Goal: Transaction & Acquisition: Obtain resource

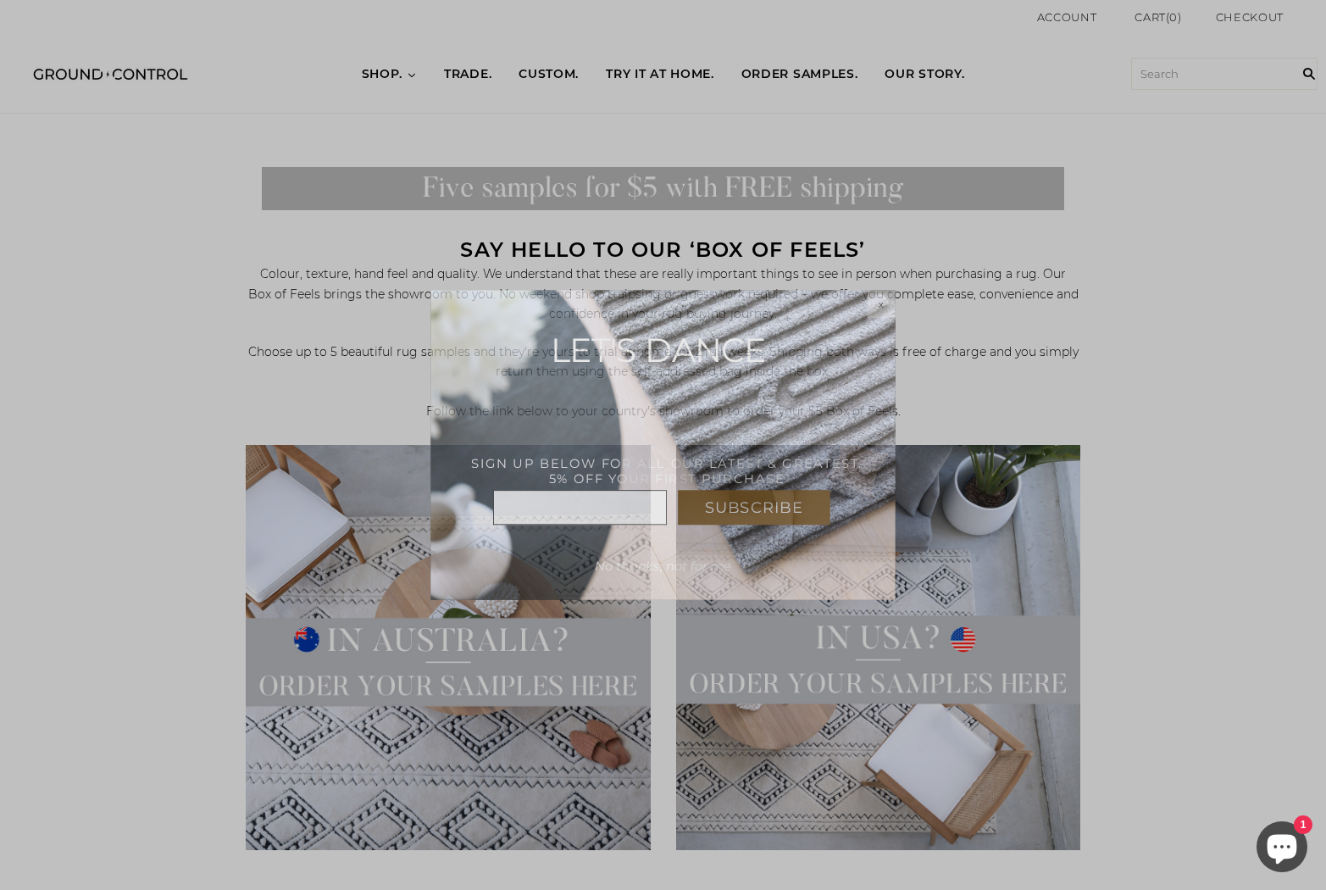
click at [859, 0] on html "Justuno™ ✕ SUBSCRIBE * x LET'S DANCE THANK YOU! USE CODE : WELCOME5%OFF SIGN UP…" at bounding box center [663, 0] width 1326 height 0
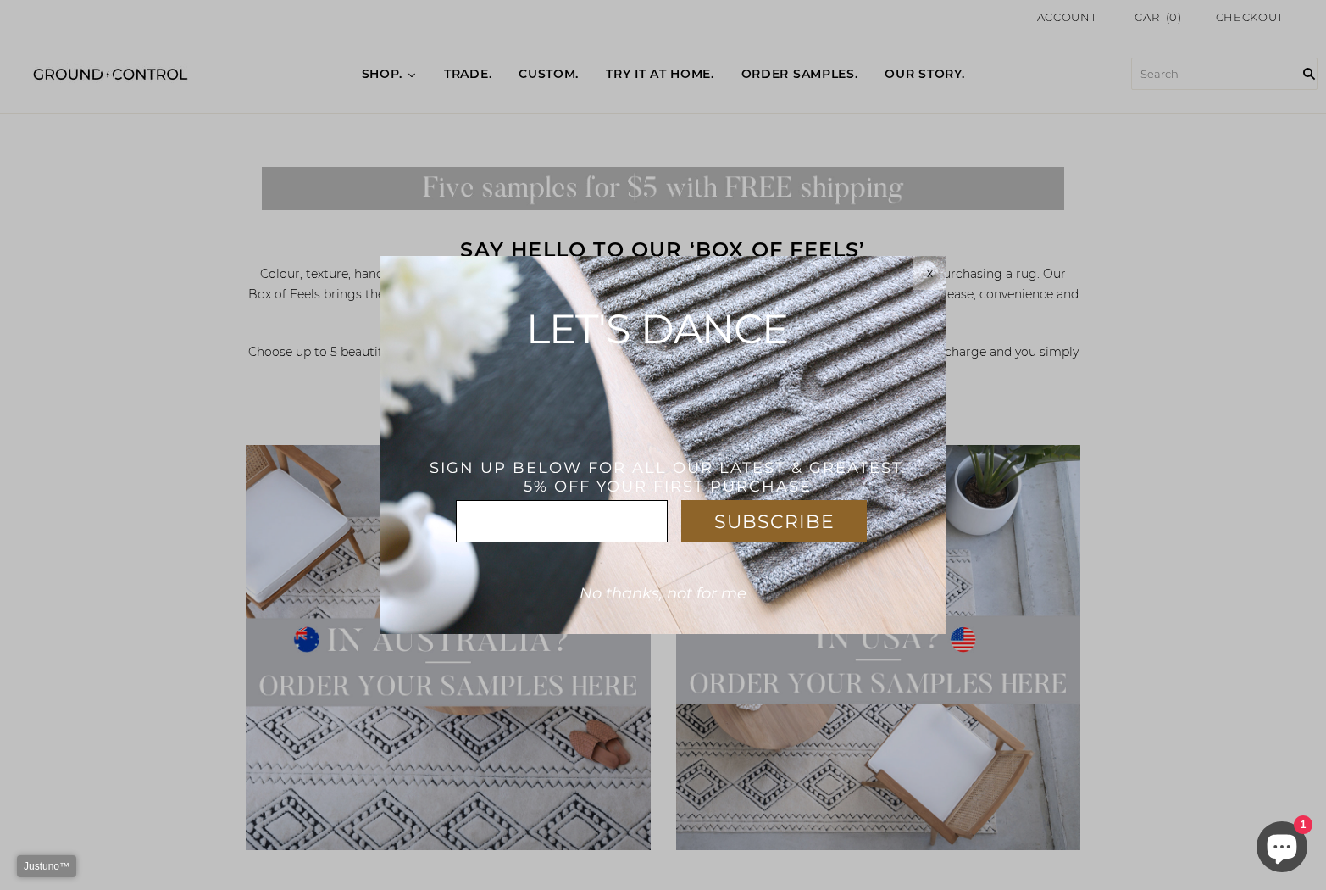
click at [596, 593] on span "No thanks, not for me" at bounding box center [663, 593] width 167 height 19
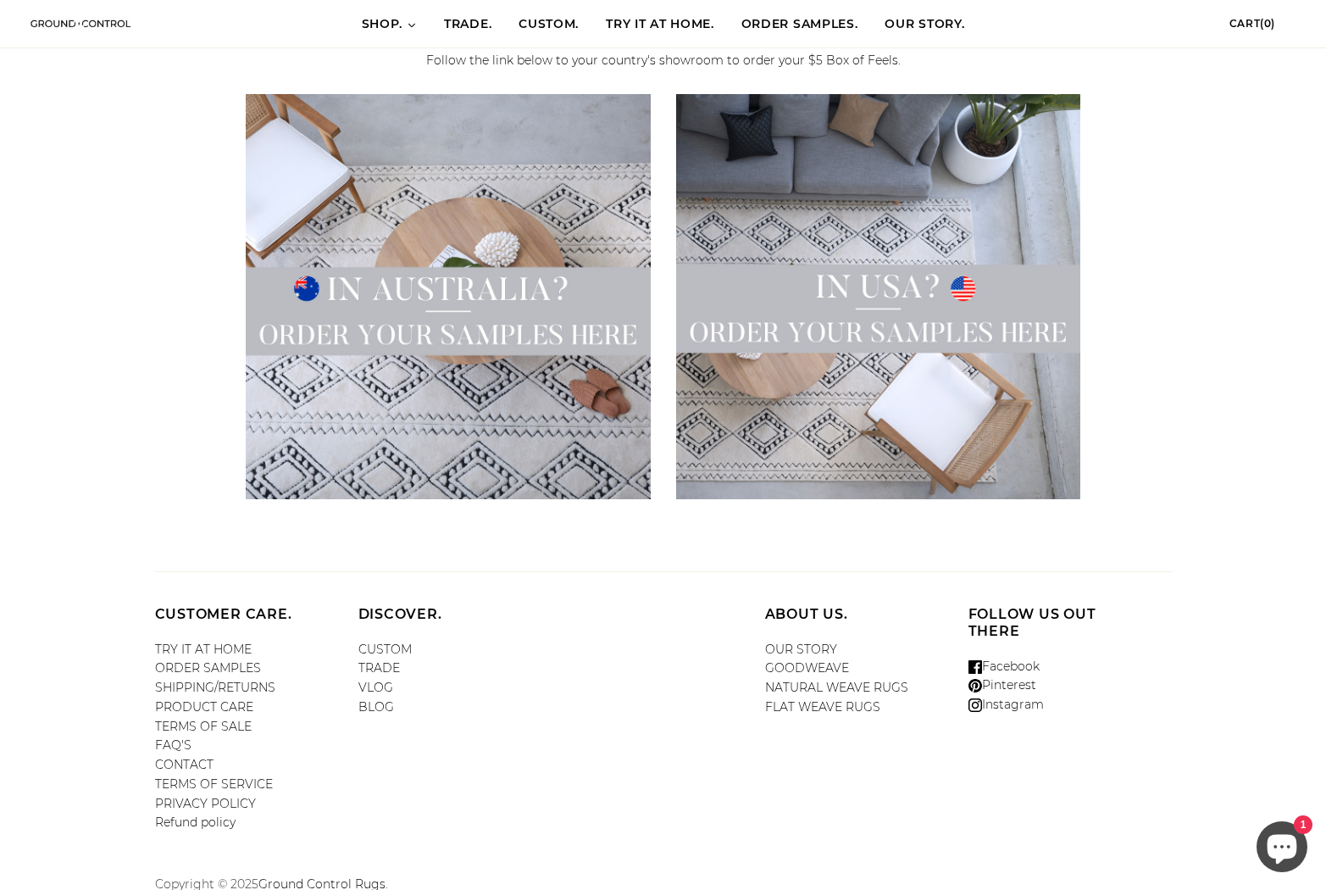
scroll to position [321, 0]
click at [963, 327] on img at bounding box center [878, 297] width 404 height 404
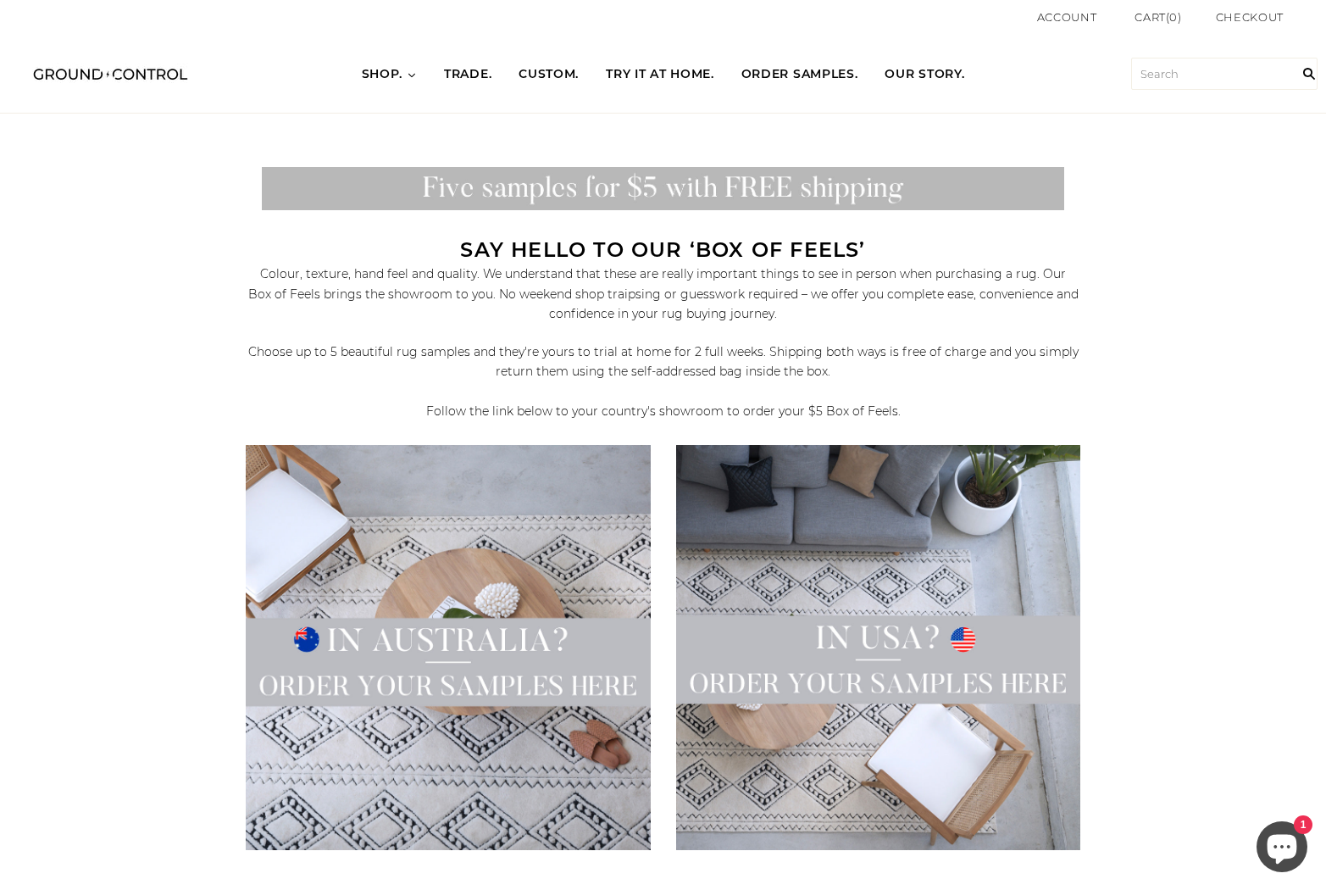
scroll to position [0, 0]
click at [537, 74] on span "CUSTOM." at bounding box center [549, 74] width 60 height 17
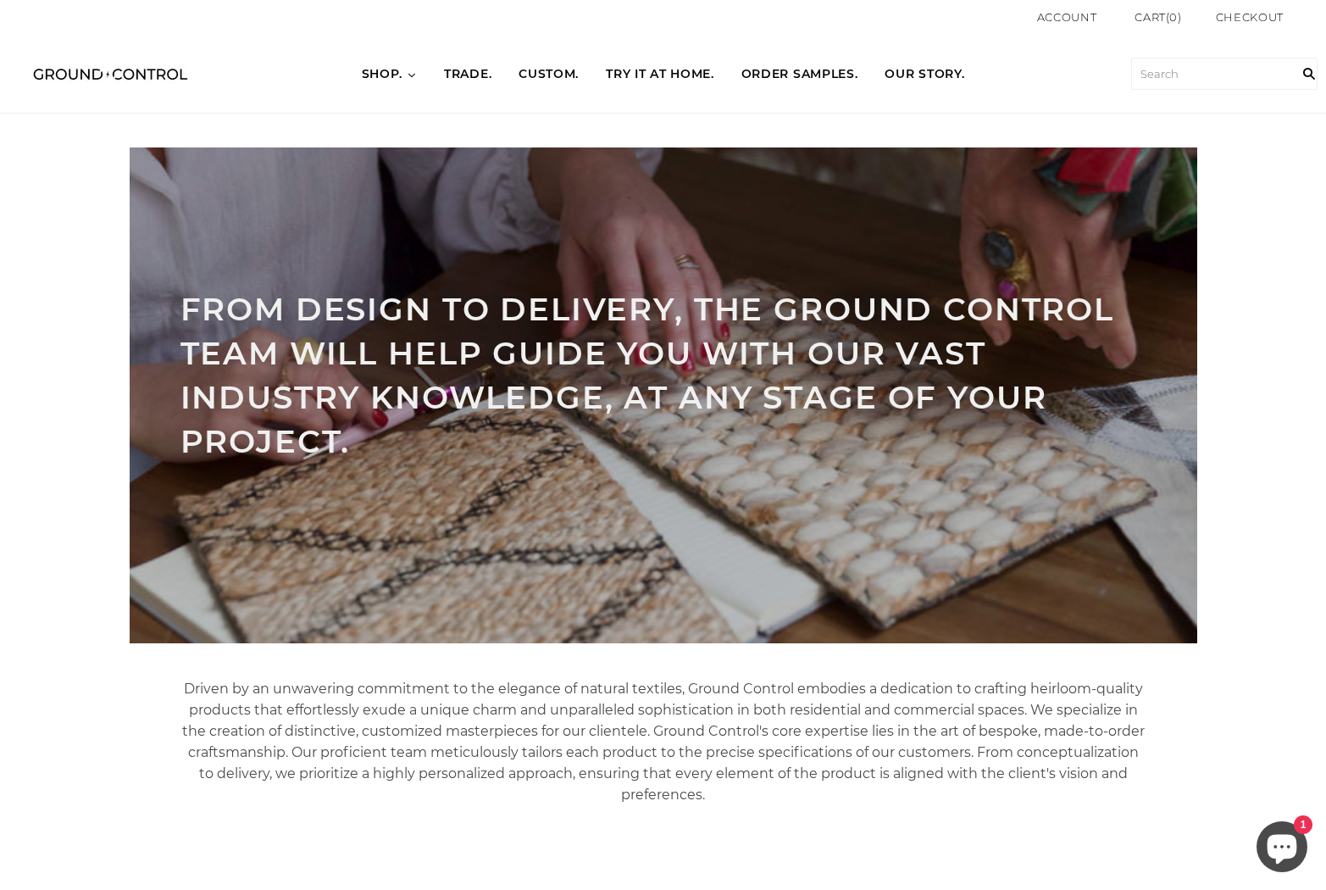
click at [685, 73] on span "TRY IT AT HOME." at bounding box center [660, 74] width 108 height 17
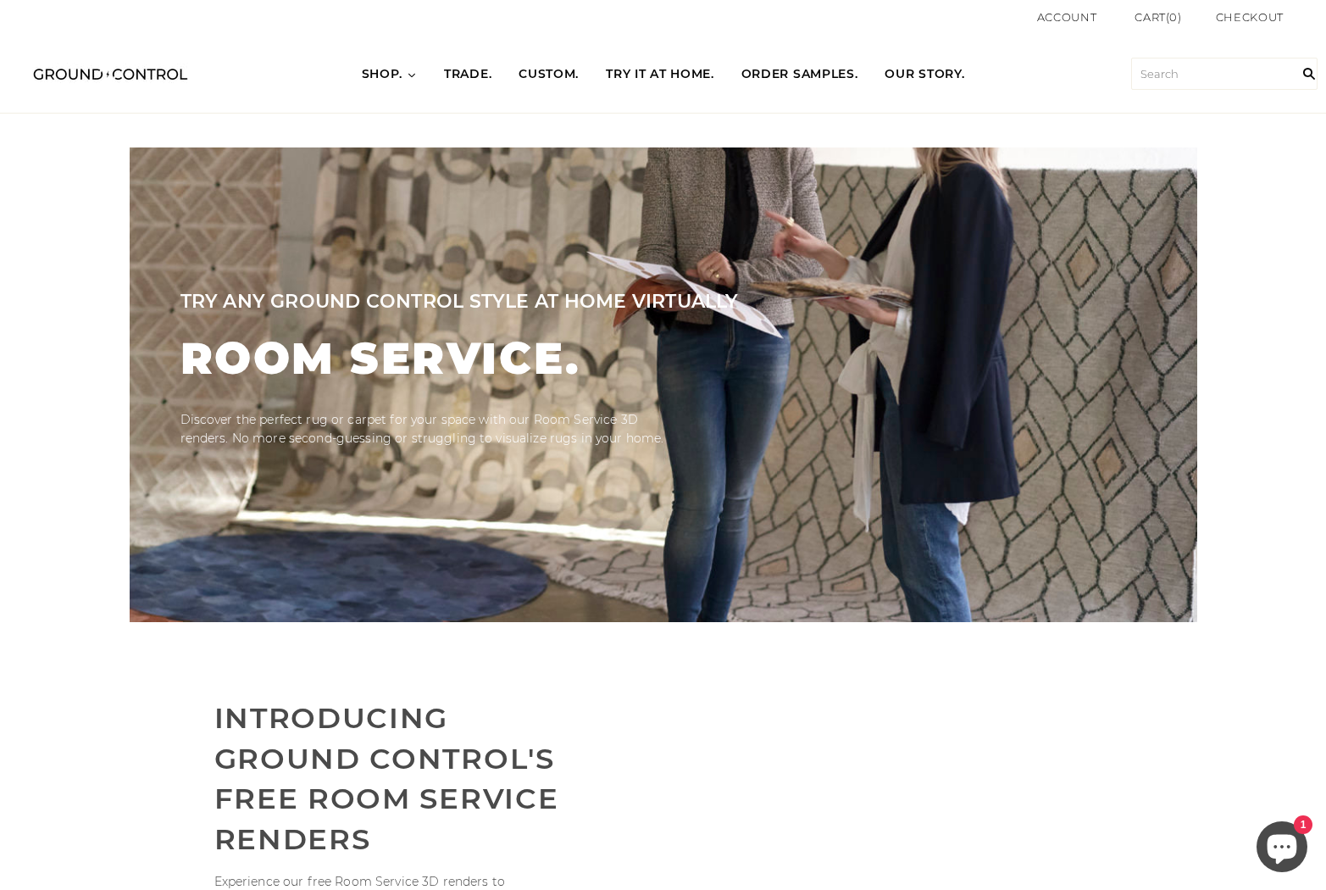
click at [757, 73] on span "ORDER SAMPLES." at bounding box center [799, 74] width 117 height 17
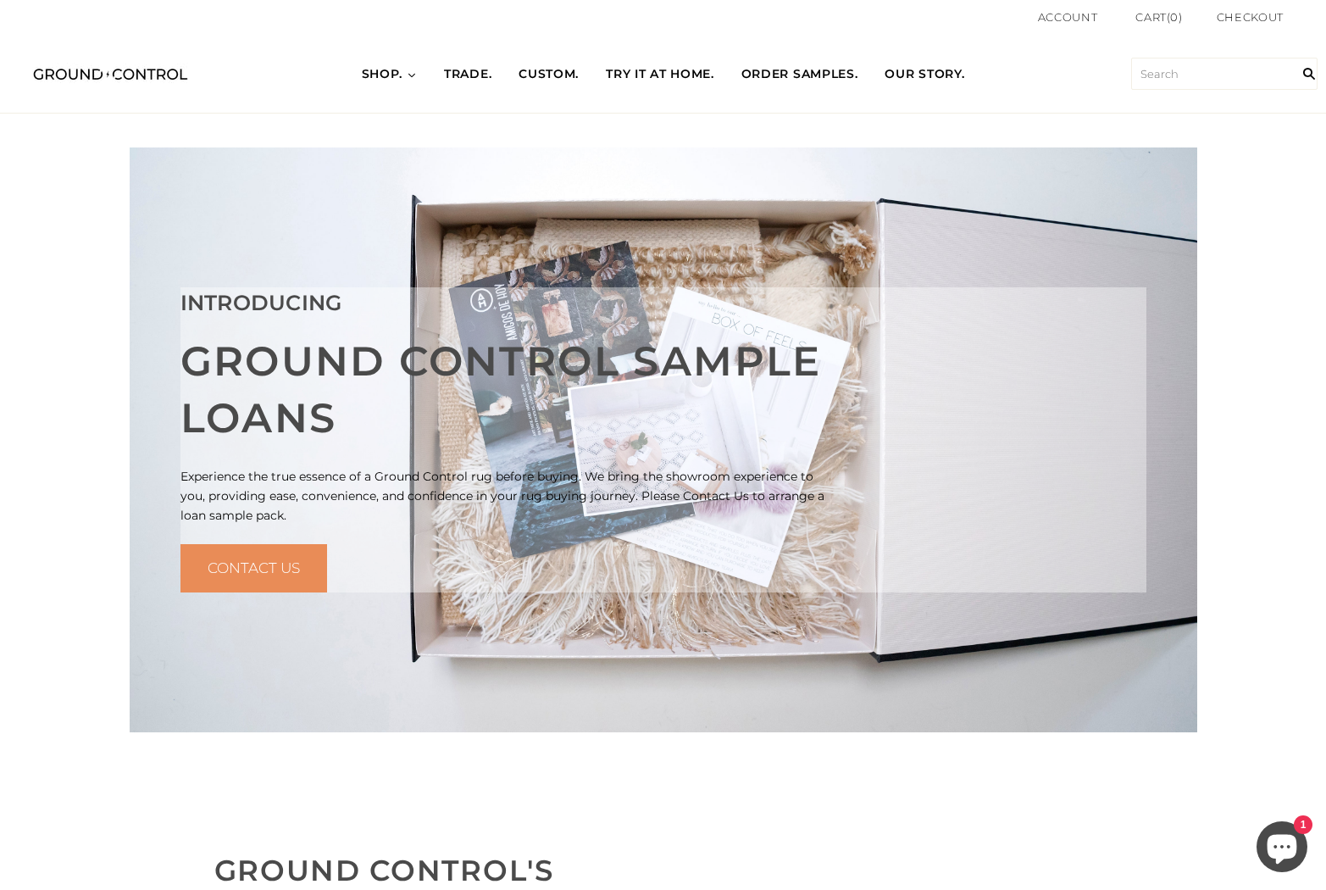
click at [304, 567] on link "CONTACT US" at bounding box center [253, 568] width 147 height 49
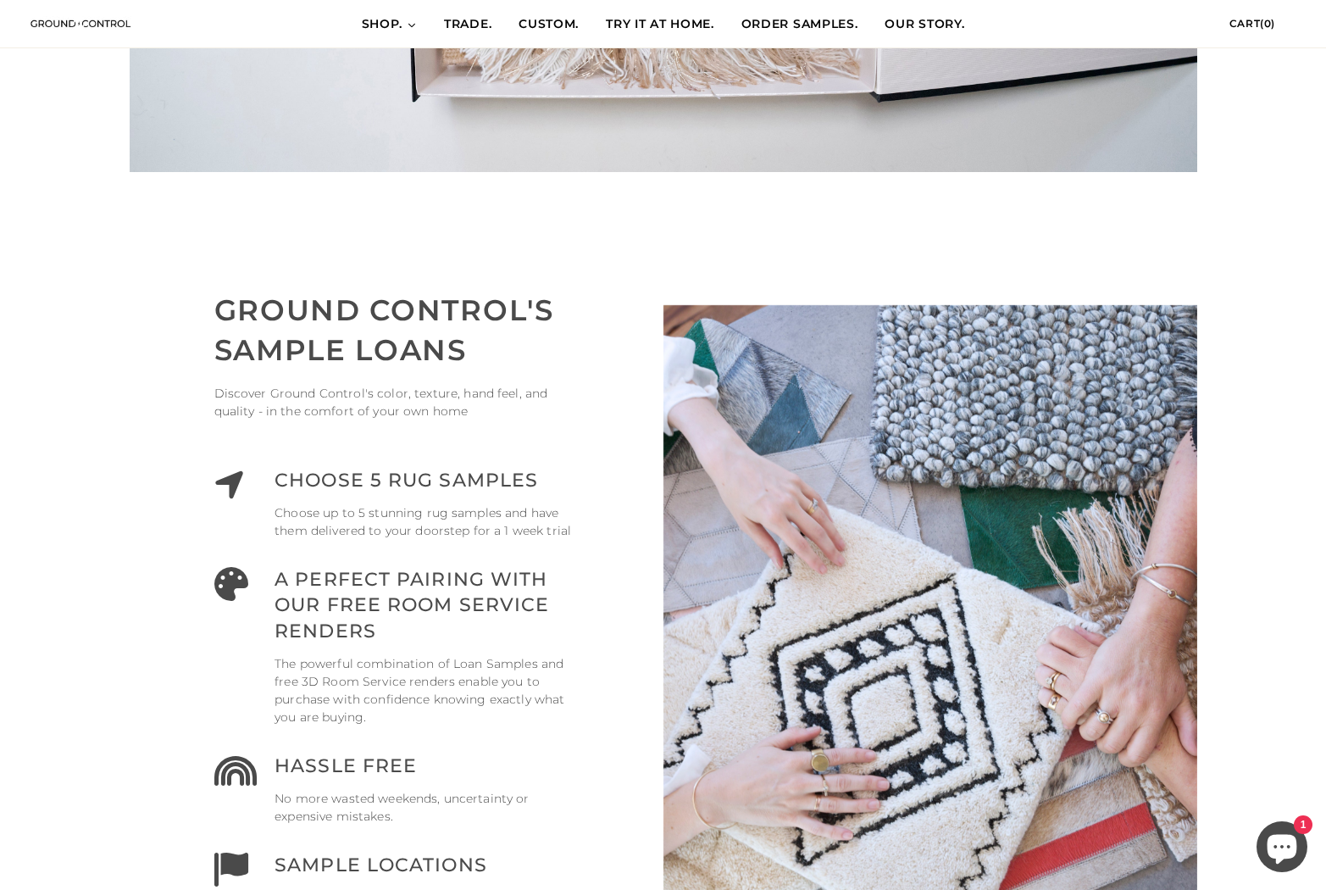
scroll to position [580, 0]
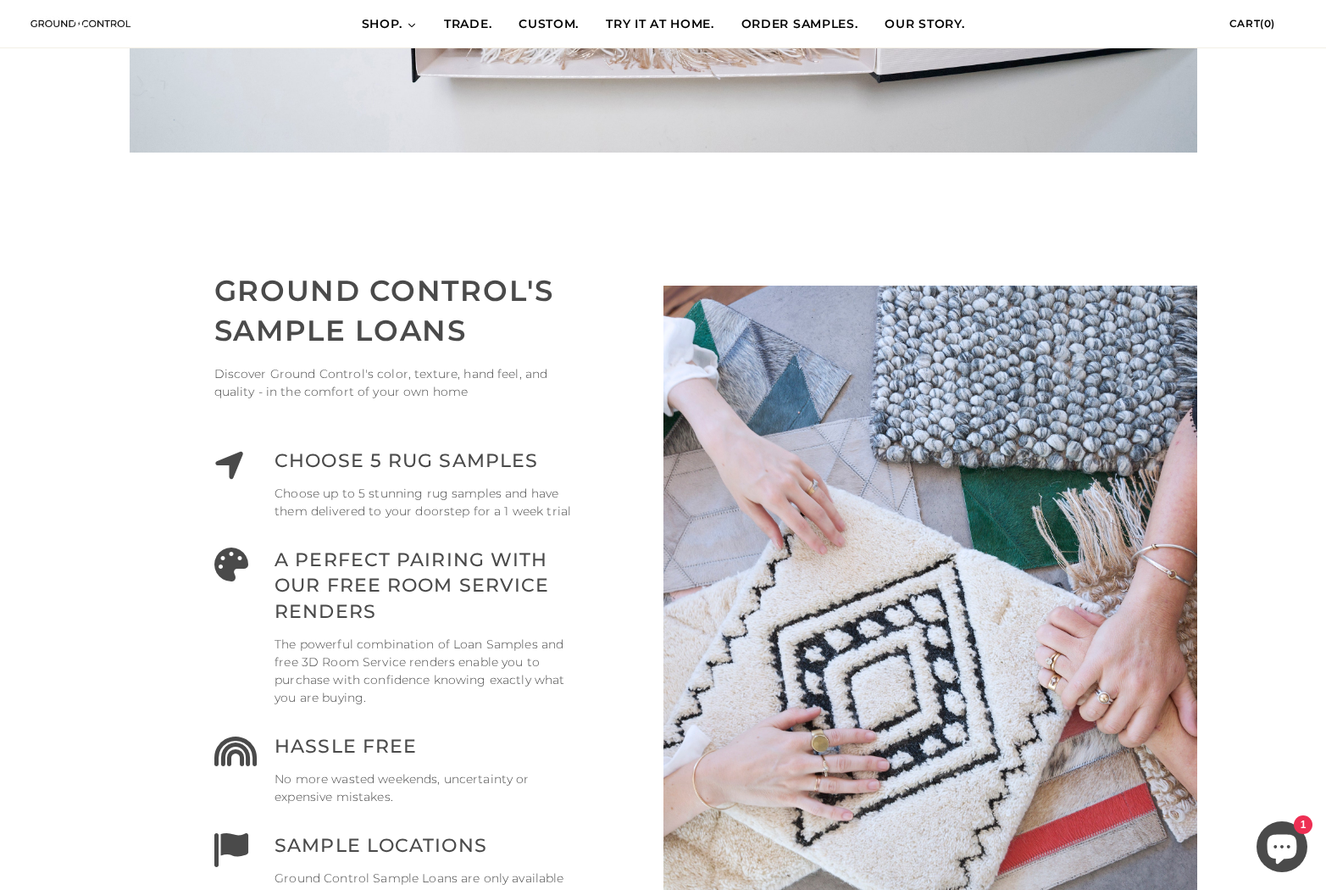
click at [477, 457] on h3 "Choose 5 rug samples" at bounding box center [426, 461] width 303 height 26
click at [340, 507] on p "Choose up to 5 stunning rug samples and have them delivered to your doorstep fo…" at bounding box center [426, 503] width 303 height 36
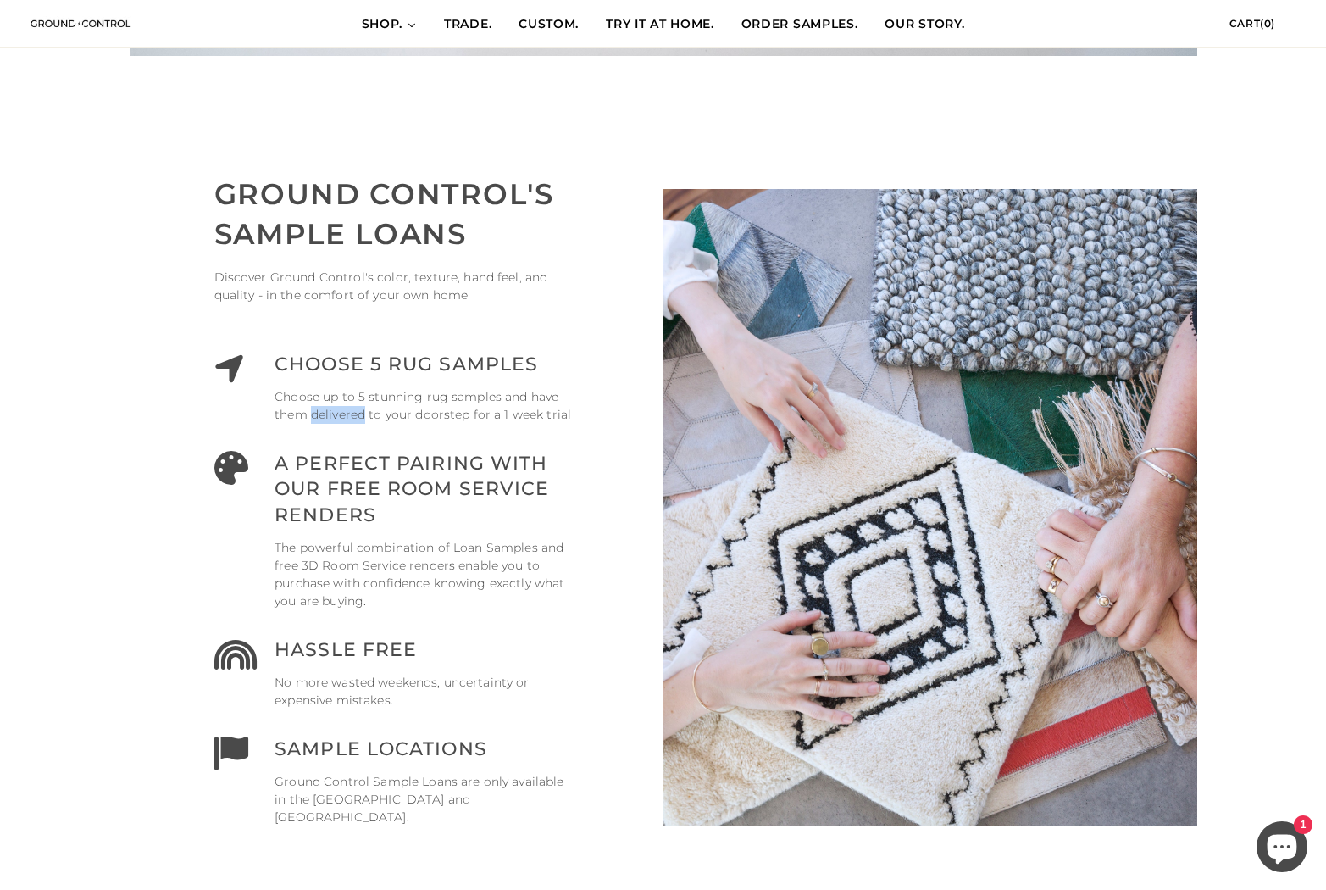
scroll to position [730, 0]
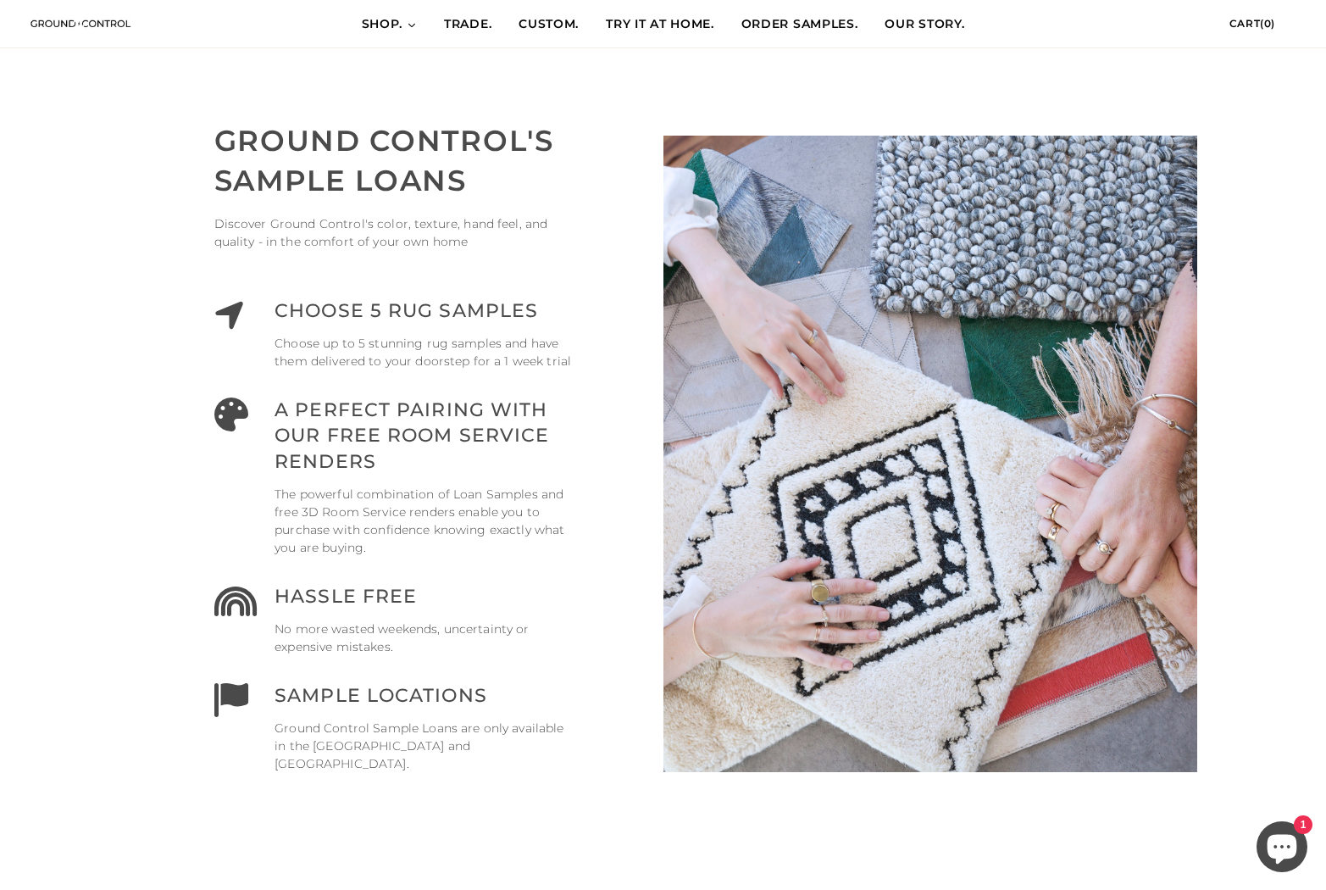
click at [226, 311] on icon at bounding box center [229, 315] width 30 height 34
click at [226, 310] on icon at bounding box center [229, 315] width 30 height 34
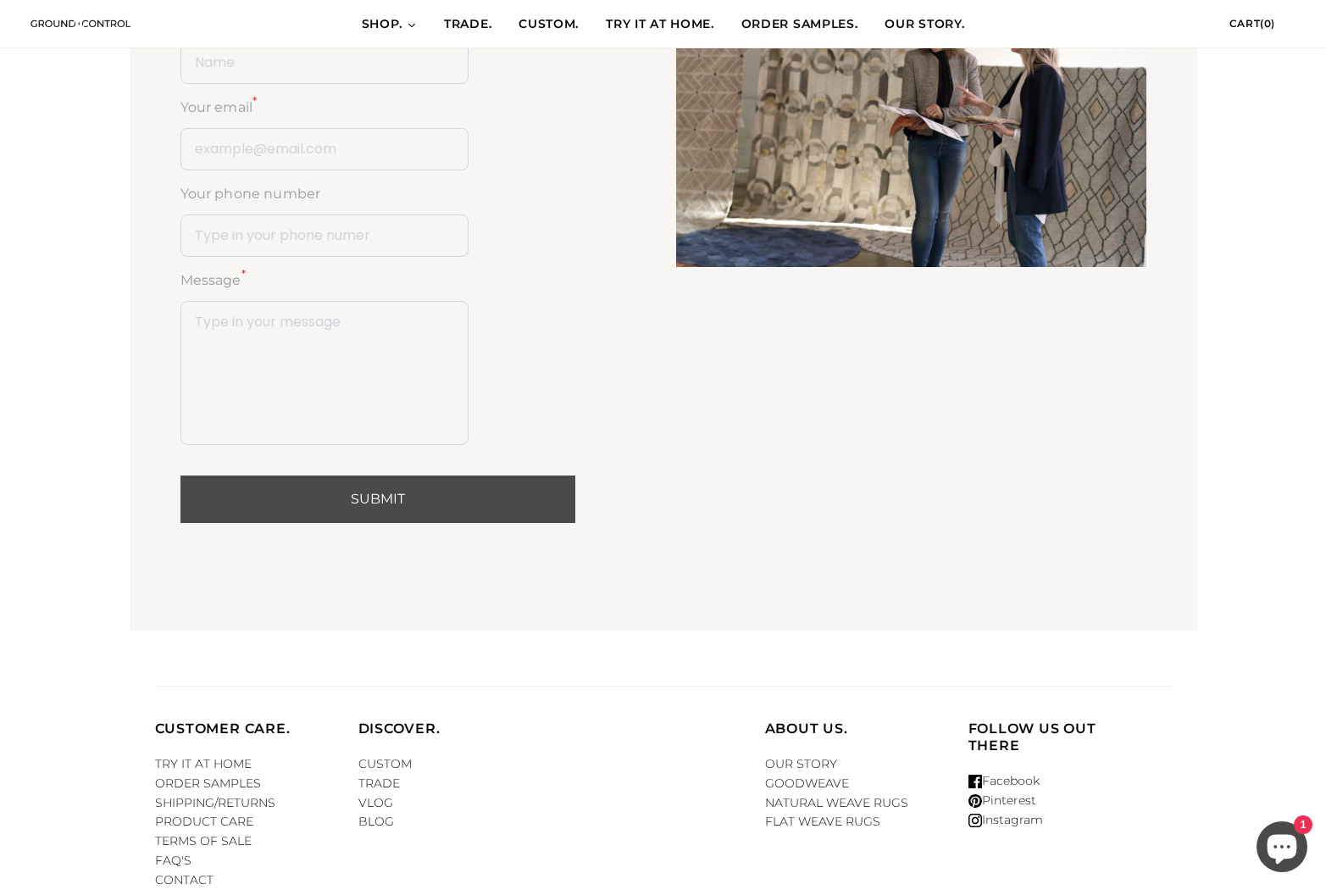
scroll to position [2324, 0]
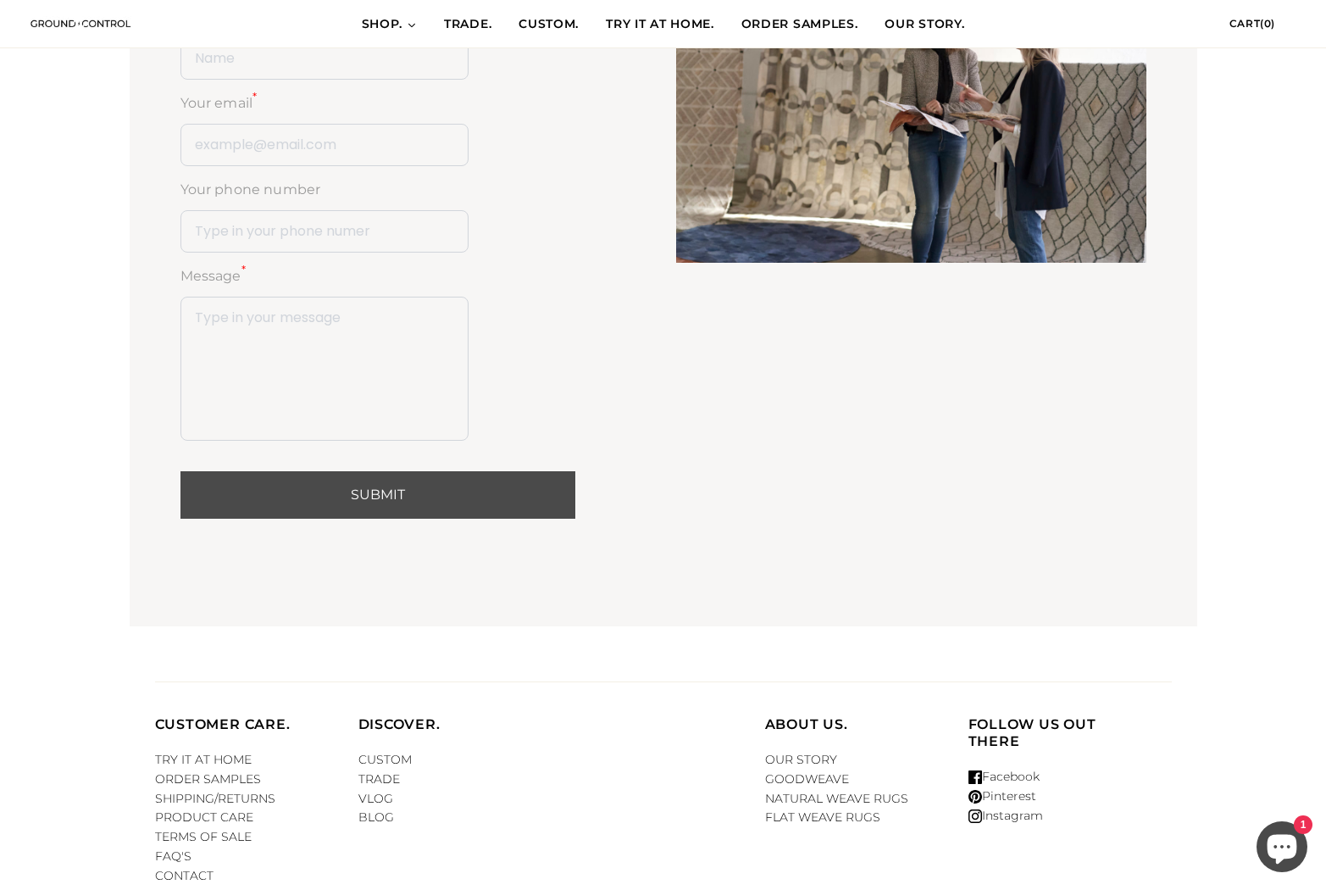
click at [186, 771] on link "ORDER SAMPLES" at bounding box center [208, 778] width 106 height 15
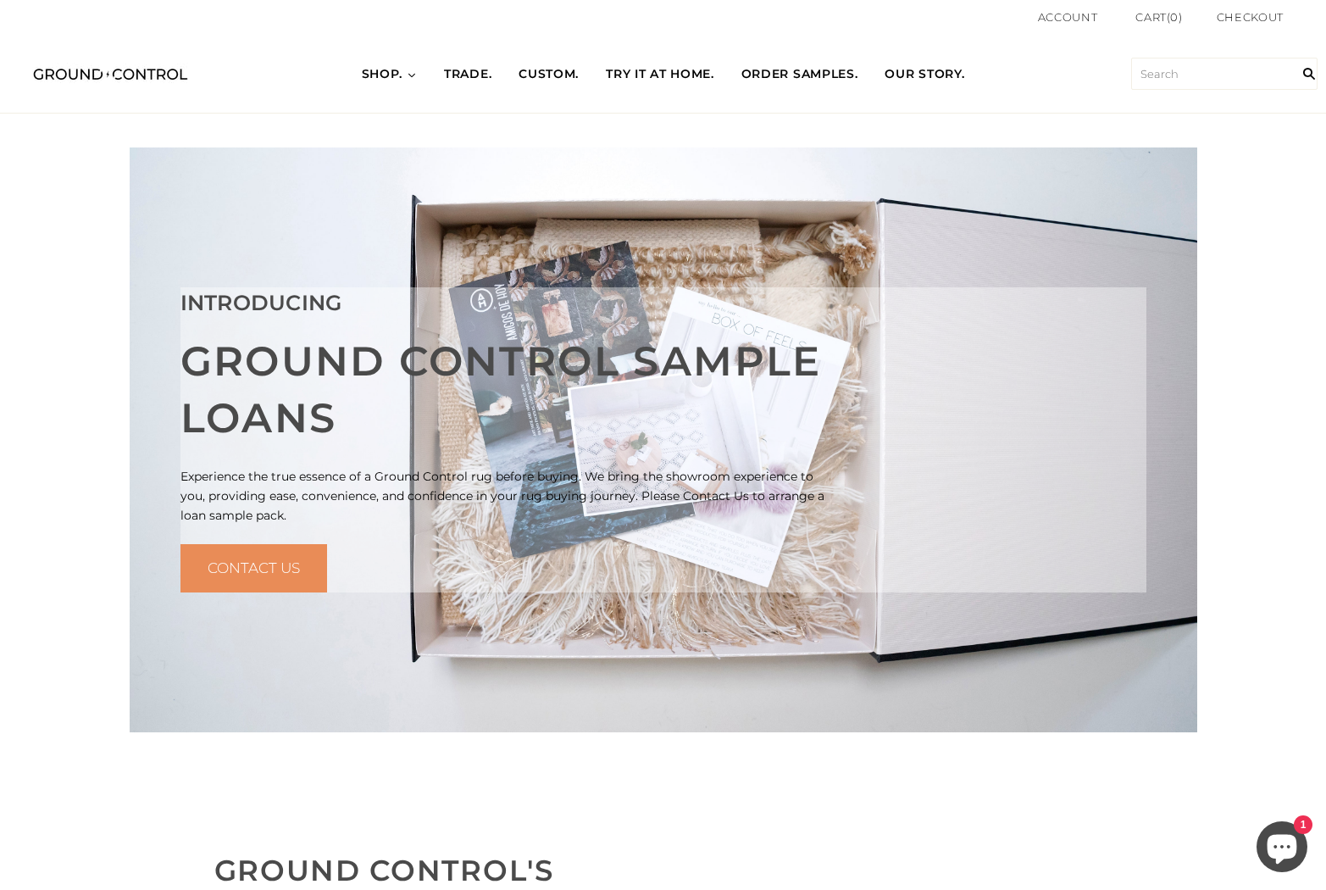
click at [254, 564] on link "CONTACT US" at bounding box center [253, 568] width 147 height 49
click at [474, 69] on span "TRADE." at bounding box center [467, 74] width 47 height 17
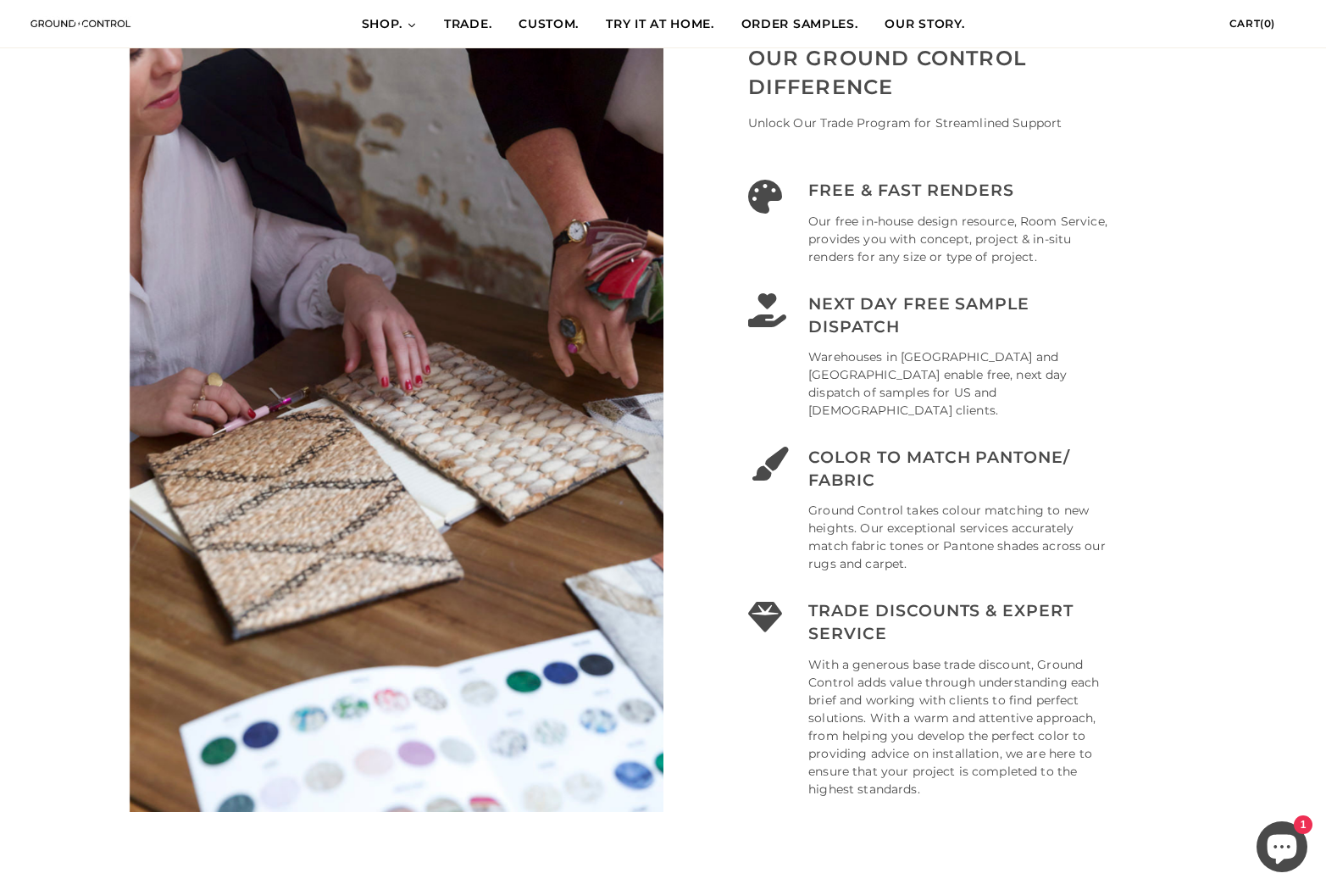
scroll to position [1038, 0]
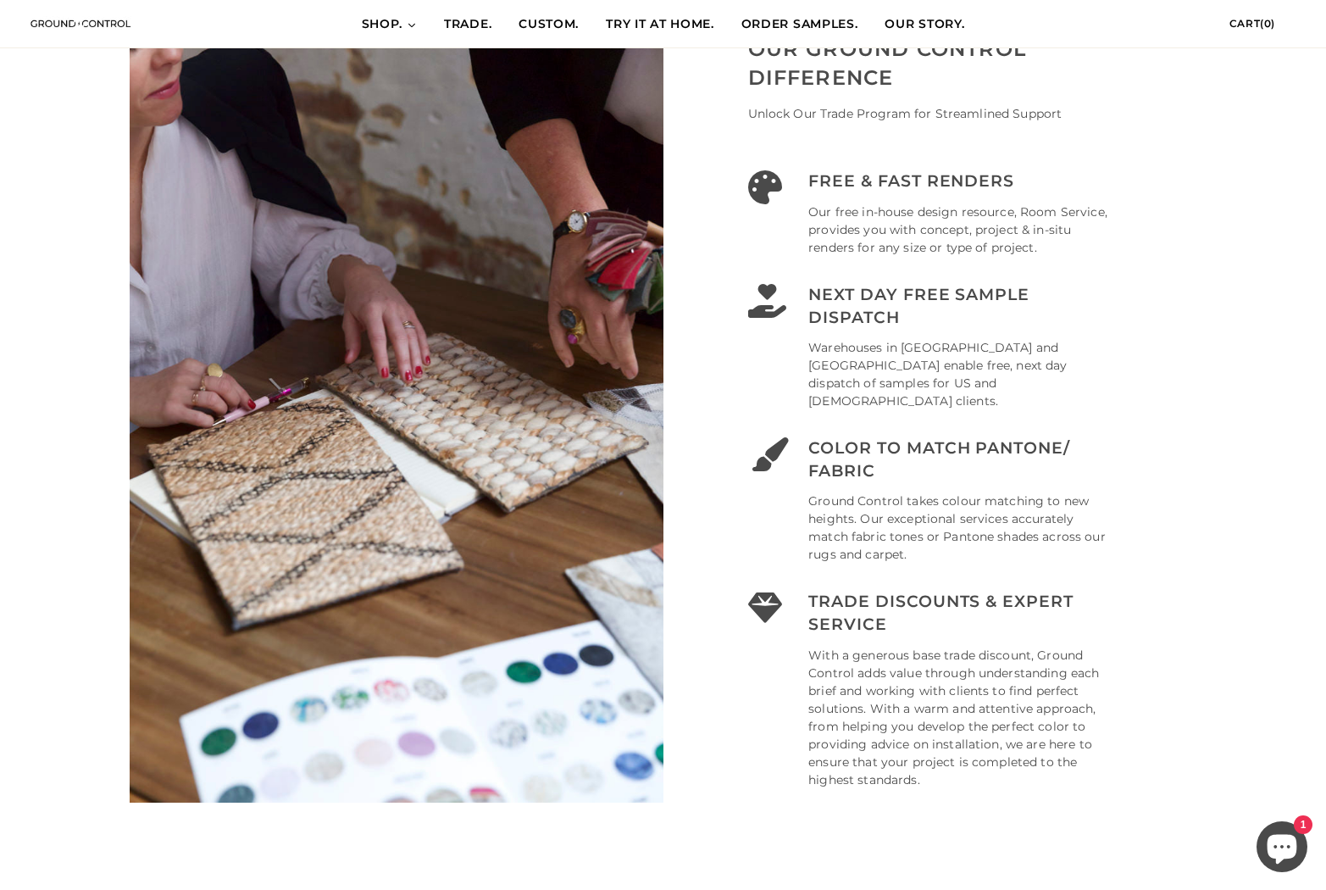
click at [763, 438] on icon at bounding box center [767, 454] width 38 height 34
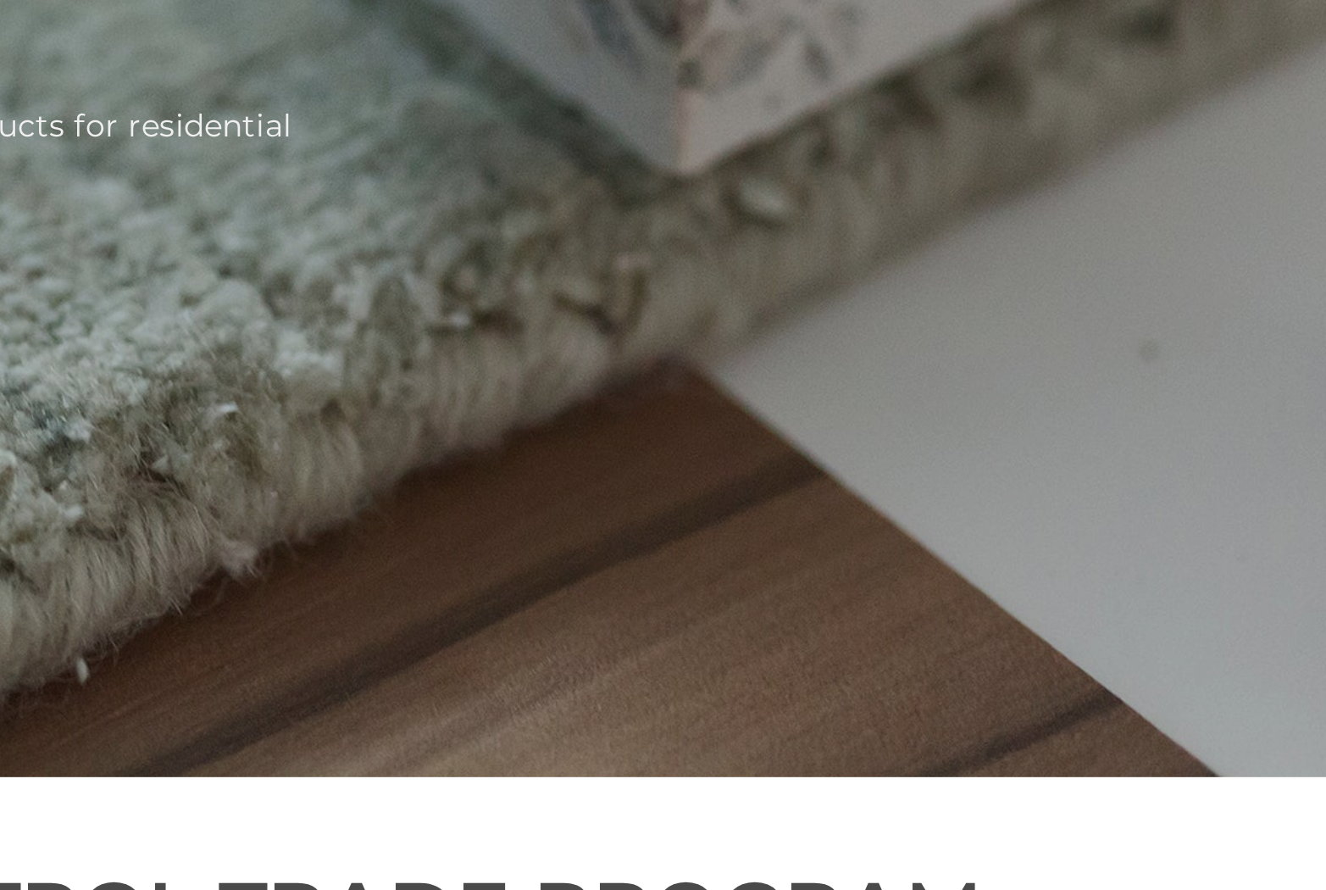
scroll to position [408, 0]
